Goal: Information Seeking & Learning: Learn about a topic

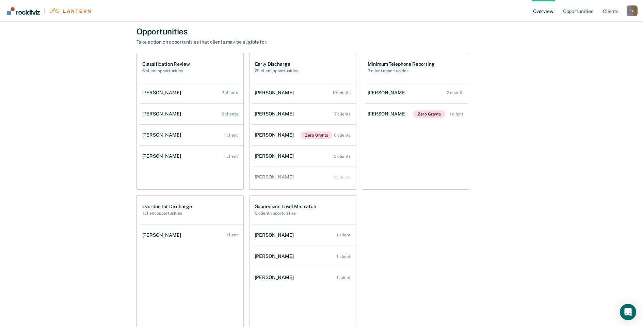
scroll to position [361, 0]
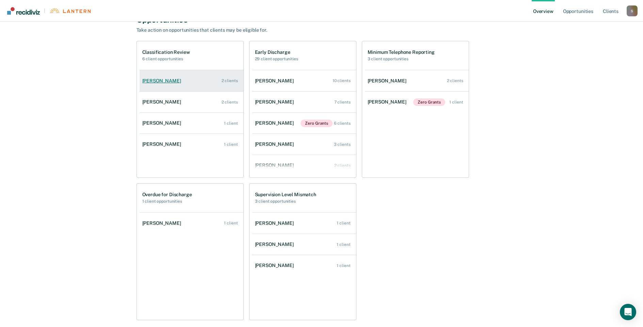
click at [178, 81] on div "[PERSON_NAME]" at bounding box center [163, 81] width 42 height 6
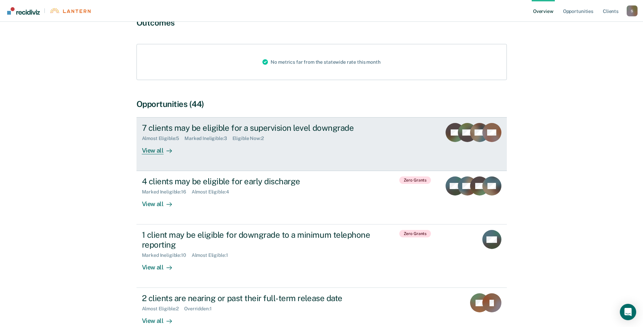
scroll to position [68, 0]
click at [155, 146] on div "View all" at bounding box center [161, 147] width 38 height 13
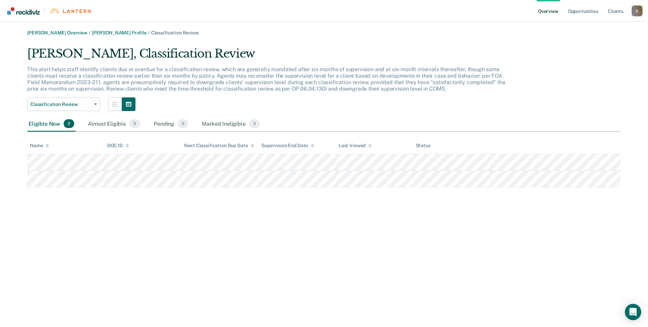
click at [546, 11] on link "Overview" at bounding box center [548, 11] width 23 height 22
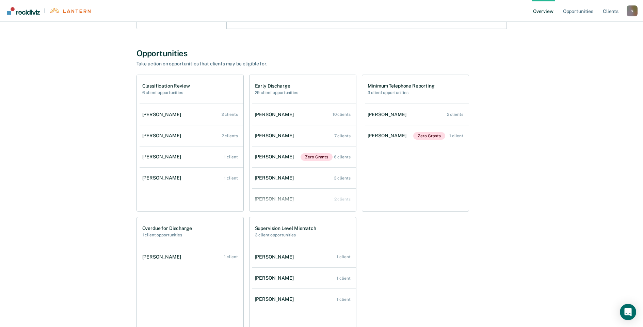
scroll to position [395, 0]
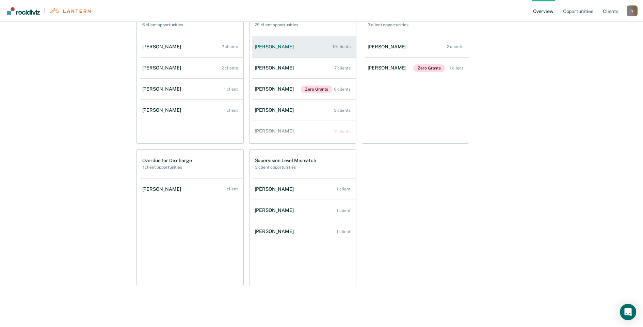
click at [272, 46] on div "[PERSON_NAME]" at bounding box center [276, 47] width 42 height 6
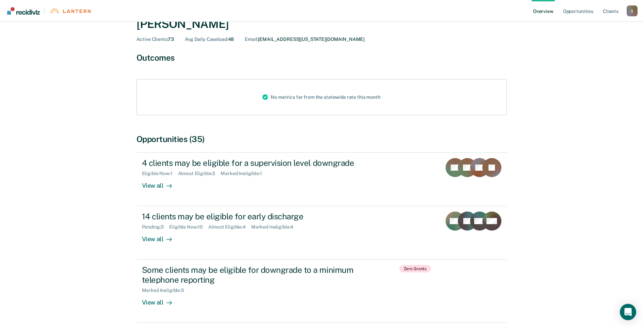
scroll to position [68, 0]
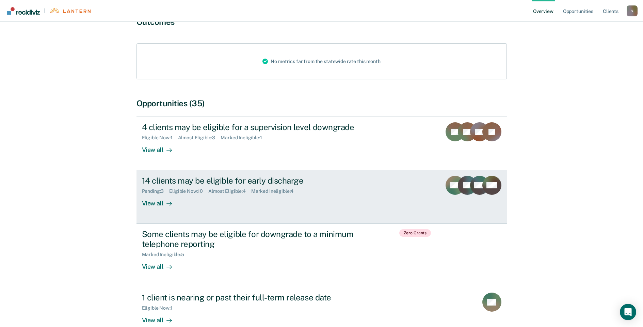
click at [151, 205] on div "View all" at bounding box center [161, 200] width 38 height 13
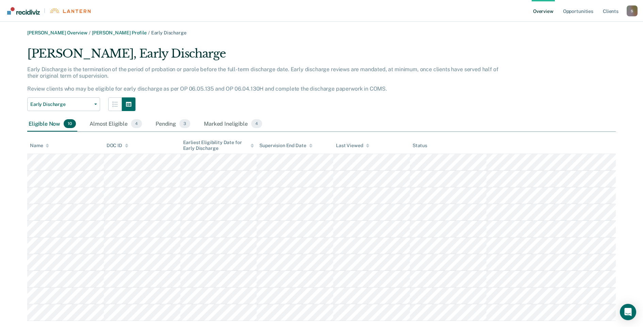
click at [539, 11] on link "Overview" at bounding box center [543, 11] width 23 height 22
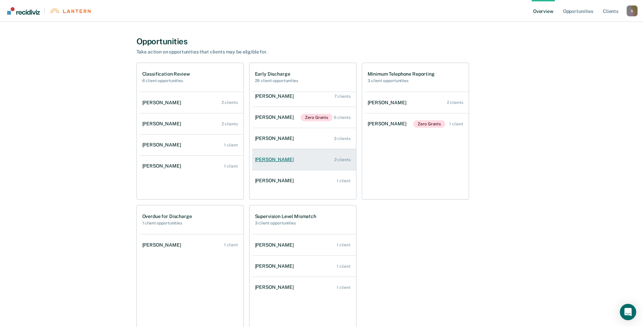
scroll to position [375, 0]
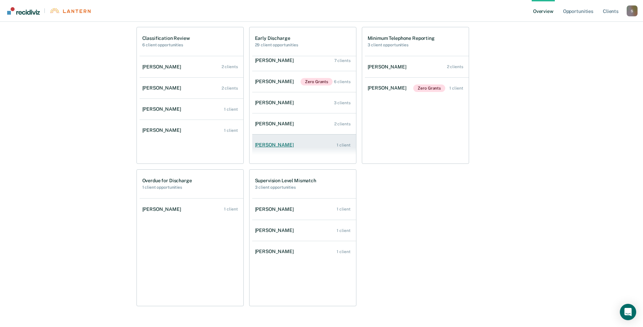
click at [268, 145] on div "[PERSON_NAME]" at bounding box center [276, 145] width 42 height 6
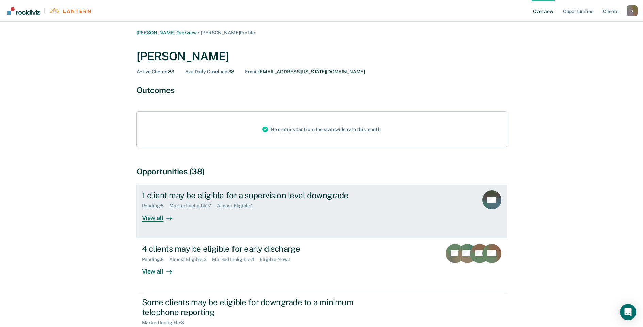
scroll to position [34, 0]
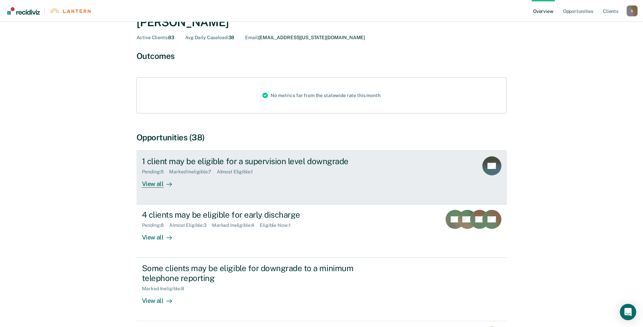
click at [151, 185] on div "View all" at bounding box center [161, 181] width 38 height 13
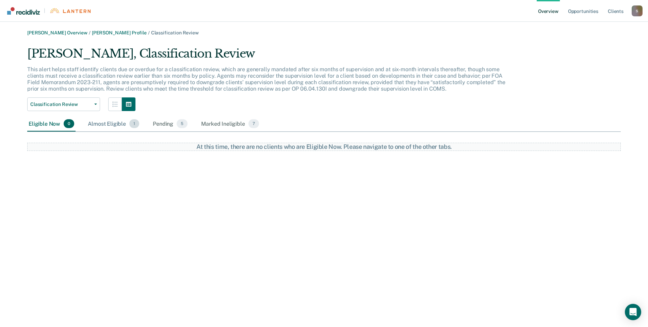
click at [133, 126] on span "1" at bounding box center [134, 123] width 10 height 9
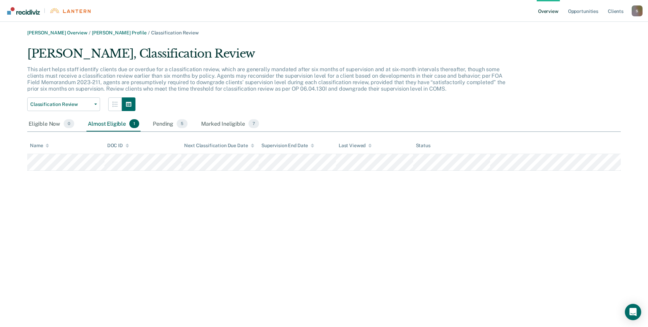
click at [549, 8] on link "Overview" at bounding box center [548, 11] width 23 height 22
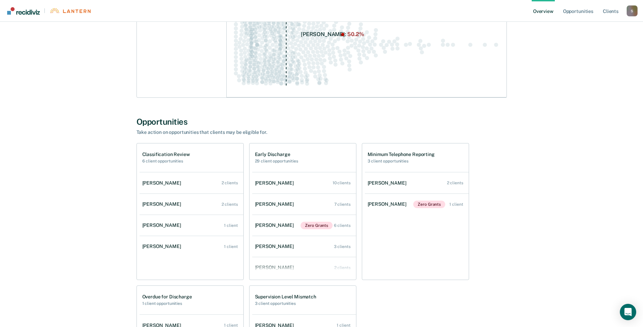
scroll to position [190, 0]
